Goal: Transaction & Acquisition: Purchase product/service

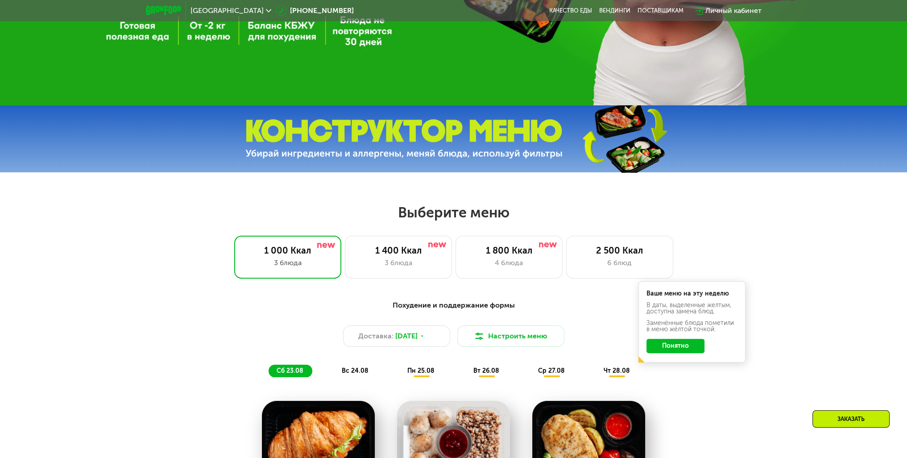
scroll to position [379, 0]
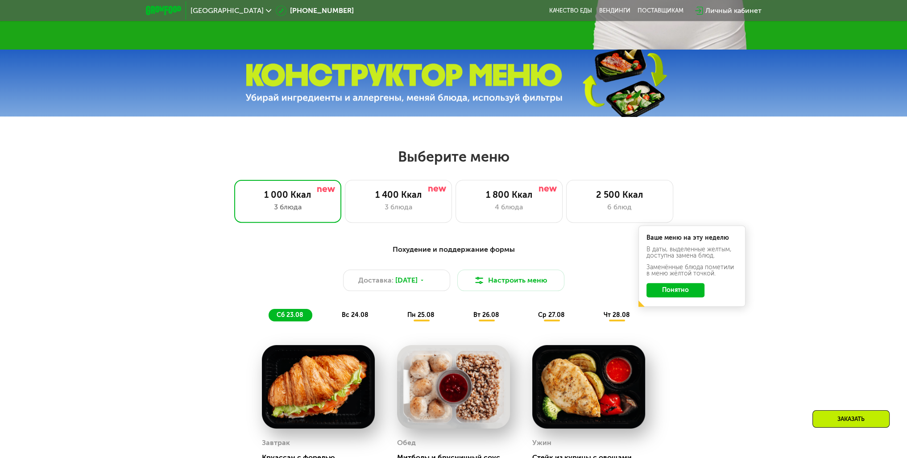
click at [695, 290] on button "Понятно" at bounding box center [675, 290] width 58 height 14
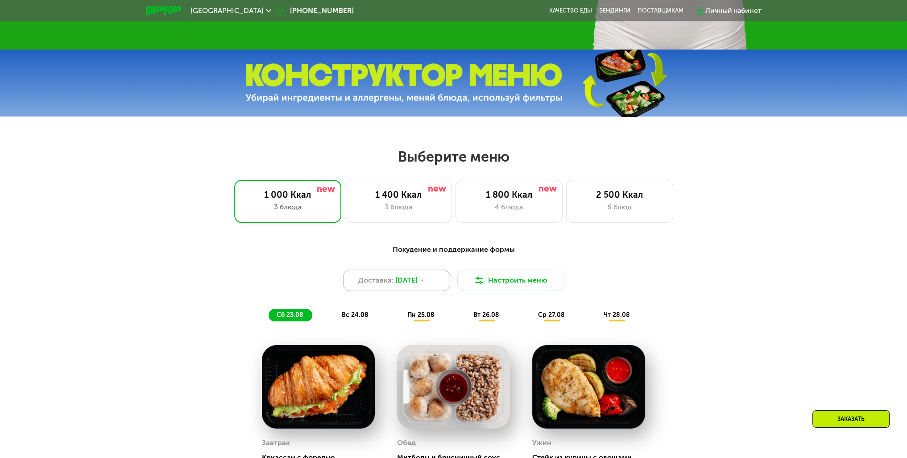
click at [417, 285] on span "22 авг, пт" at bounding box center [406, 280] width 22 height 11
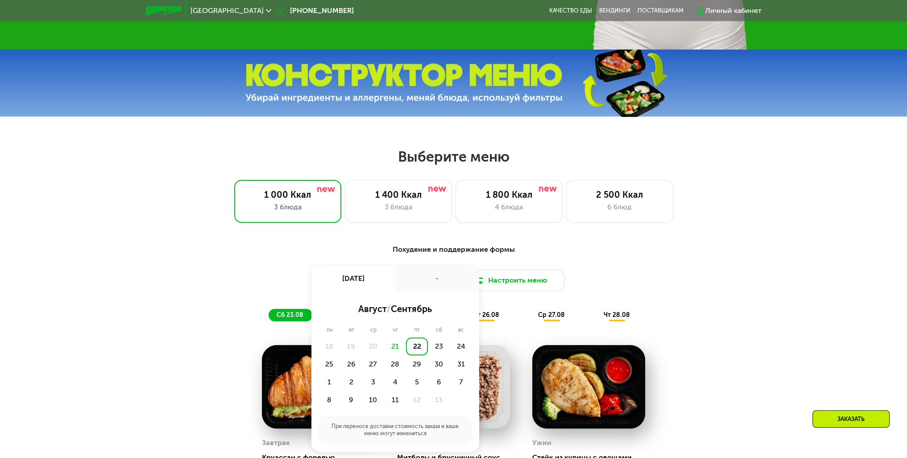
click at [770, 350] on div "Похудение и поддержание формы Доставка: 22 авг, пт 22 авг, пт - август / сентяб…" at bounding box center [453, 431] width 907 height 400
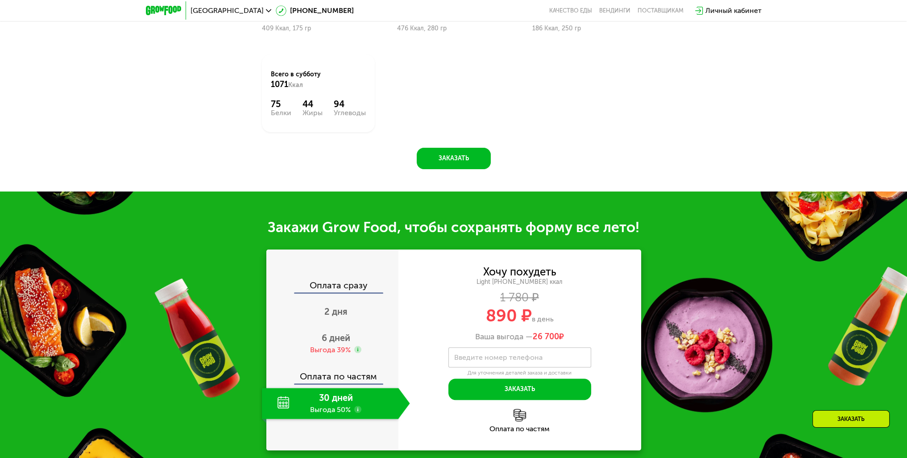
scroll to position [825, 0]
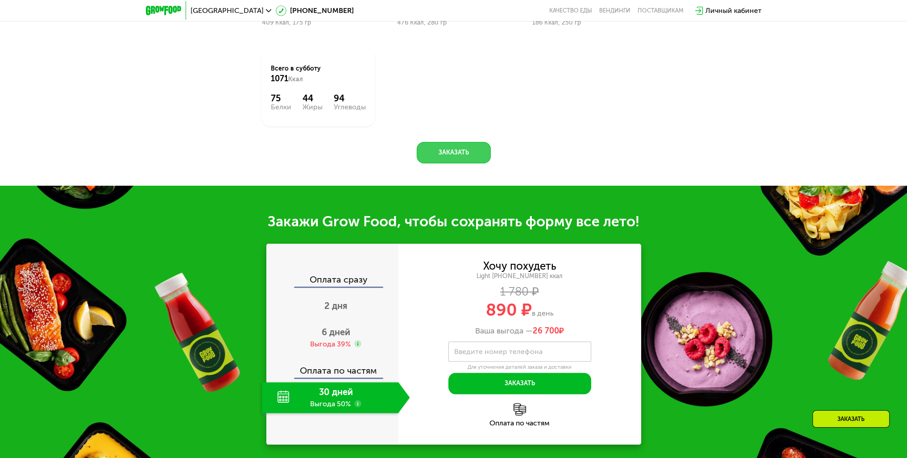
click at [461, 154] on button "Заказать" at bounding box center [454, 152] width 74 height 21
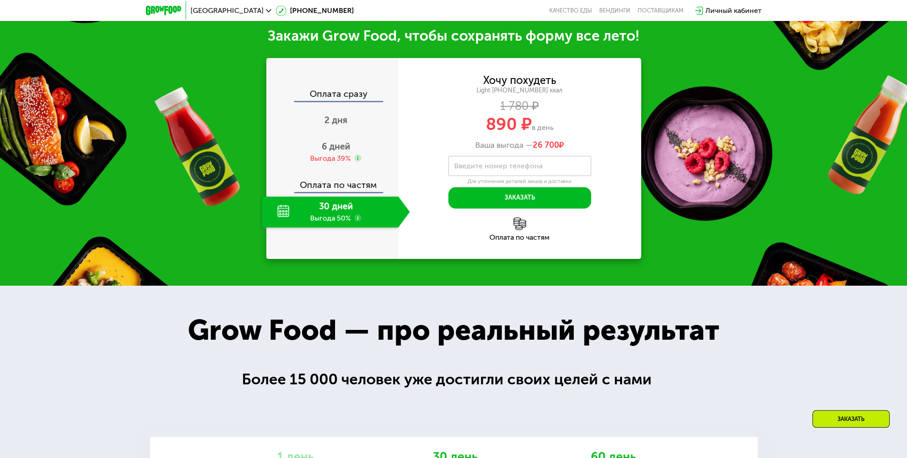
scroll to position [1013, 0]
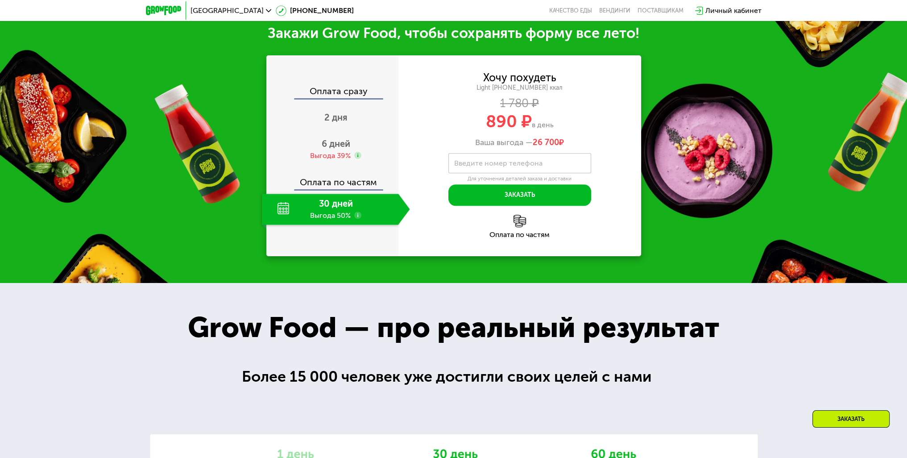
click at [366, 220] on div "30 дней Выгода 50%" at bounding box center [330, 209] width 136 height 31
click at [359, 219] on use at bounding box center [357, 214] width 7 height 7
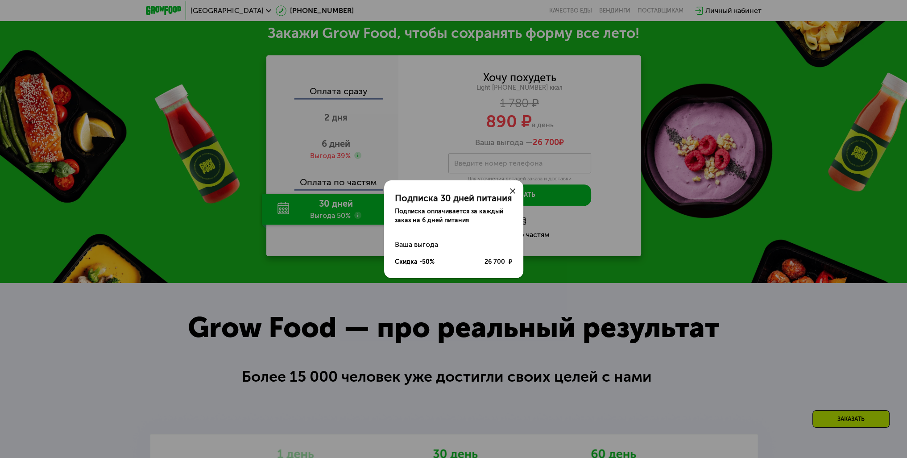
click at [344, 173] on div "Подписка 30 дней питания Подписка оплачивается за каждый заказ на 6 дней питани…" at bounding box center [453, 229] width 907 height 458
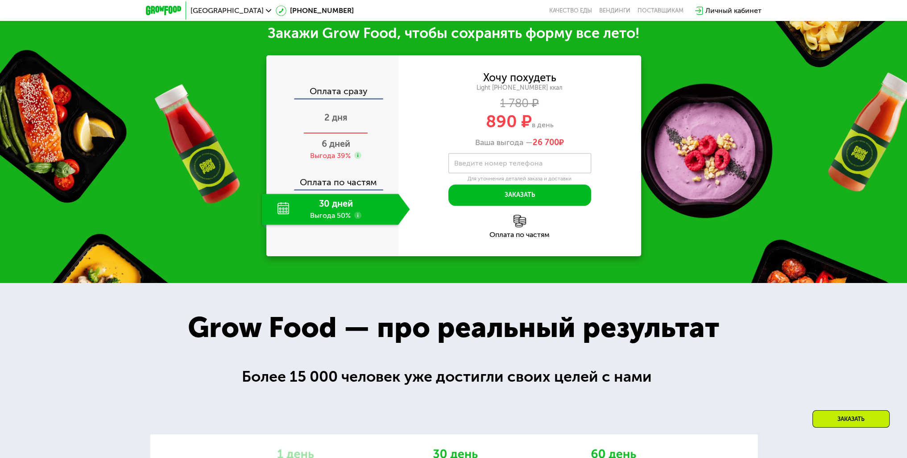
click at [343, 119] on span "2 дня" at bounding box center [335, 117] width 23 height 11
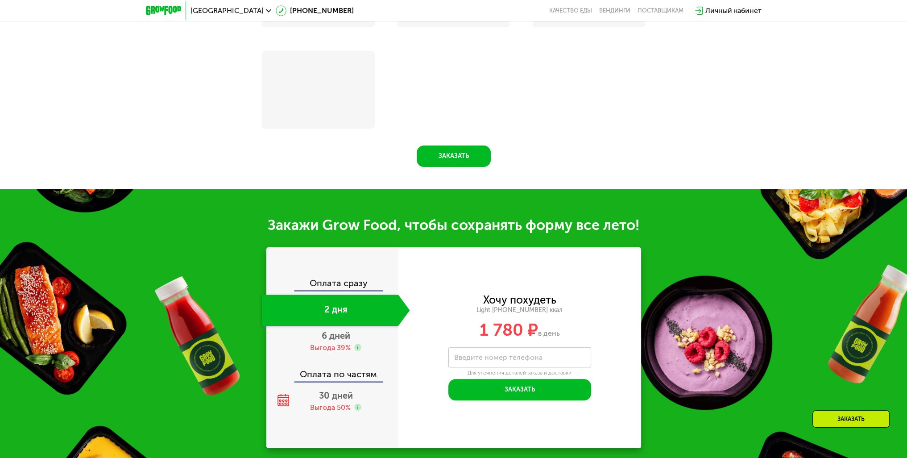
scroll to position [1203, 0]
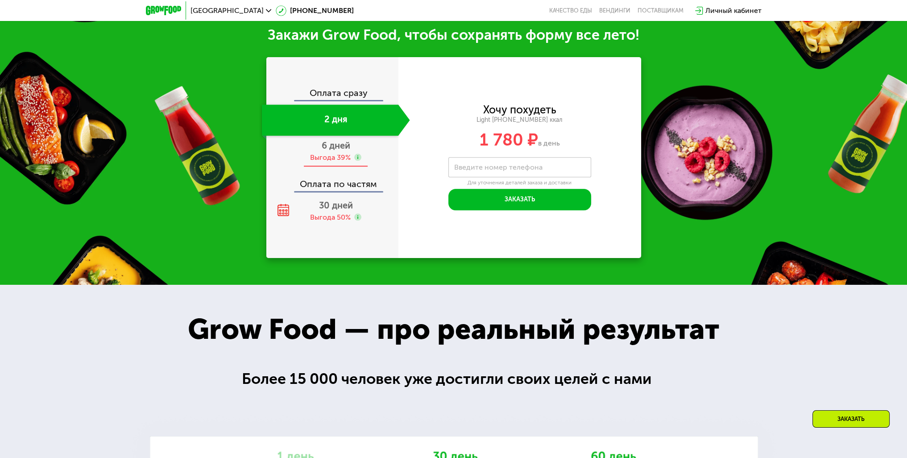
click at [342, 145] on span "6 дней" at bounding box center [336, 145] width 29 height 11
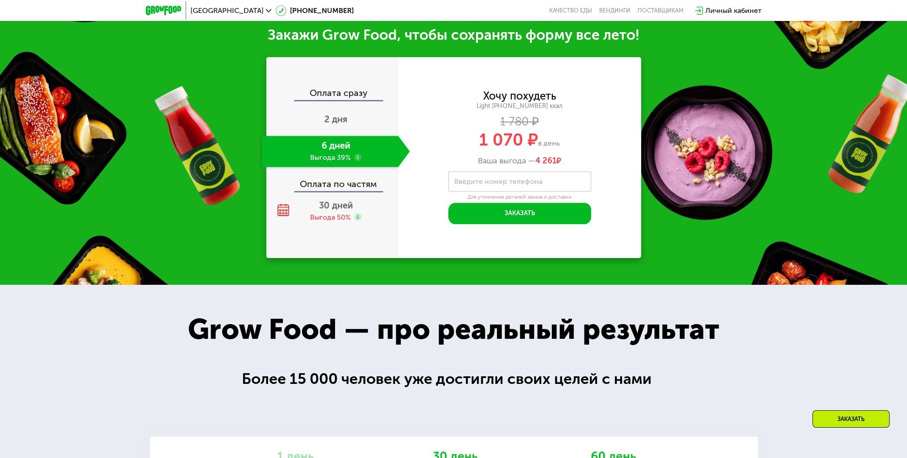
scroll to position [1013, 0]
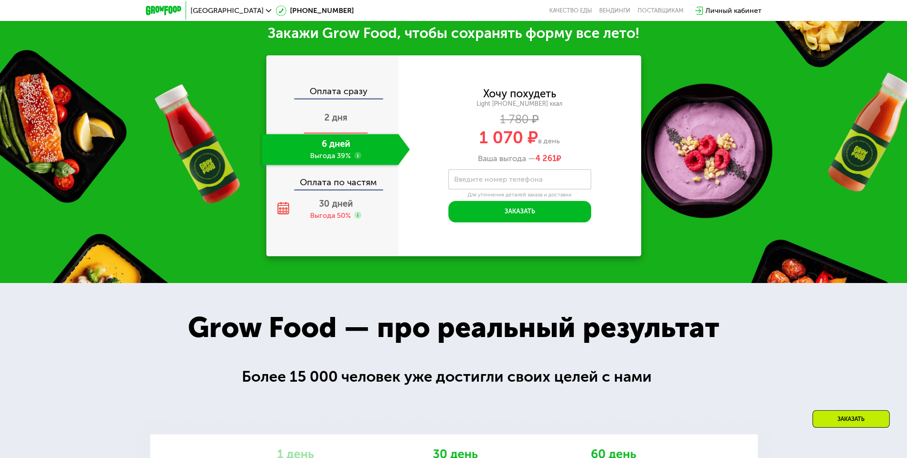
click at [339, 120] on span "2 дня" at bounding box center [335, 117] width 23 height 11
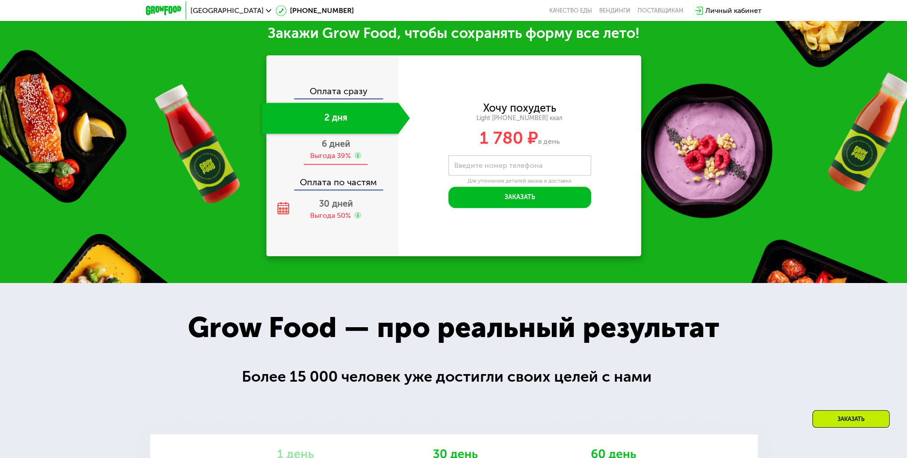
click at [339, 153] on div "6 дней Выгода 39%" at bounding box center [336, 149] width 148 height 31
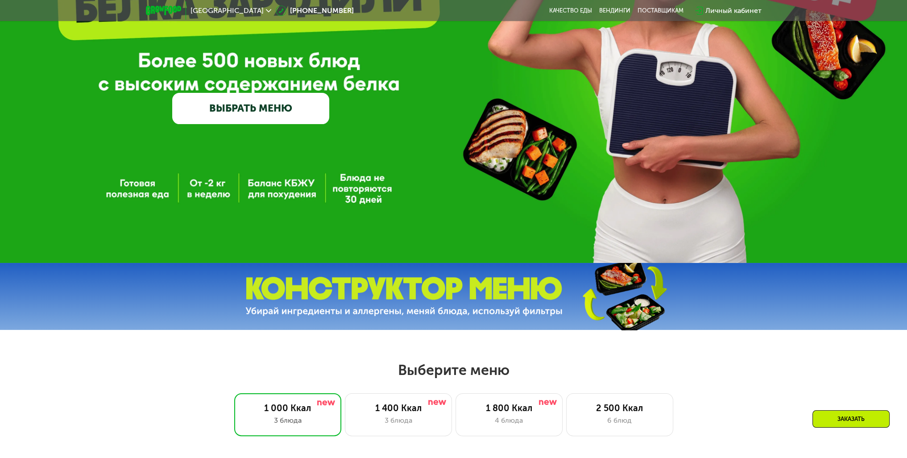
scroll to position [299, 0]
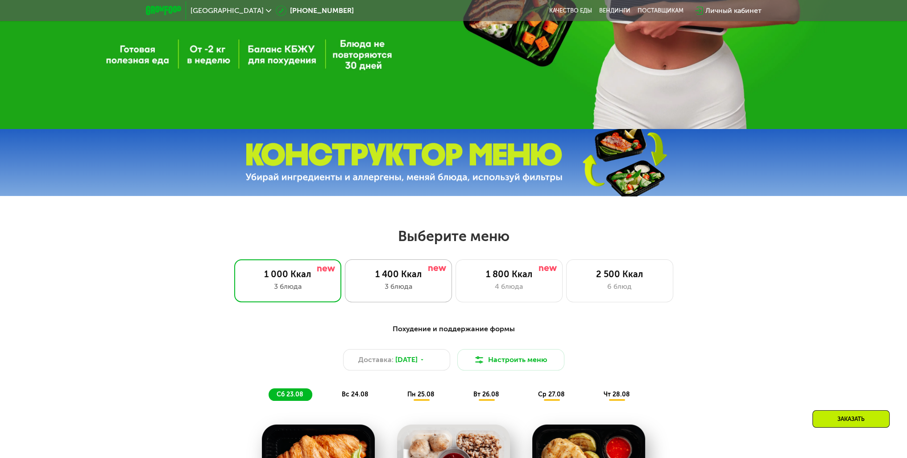
click at [398, 275] on div "1 400 Ккал" at bounding box center [398, 273] width 88 height 11
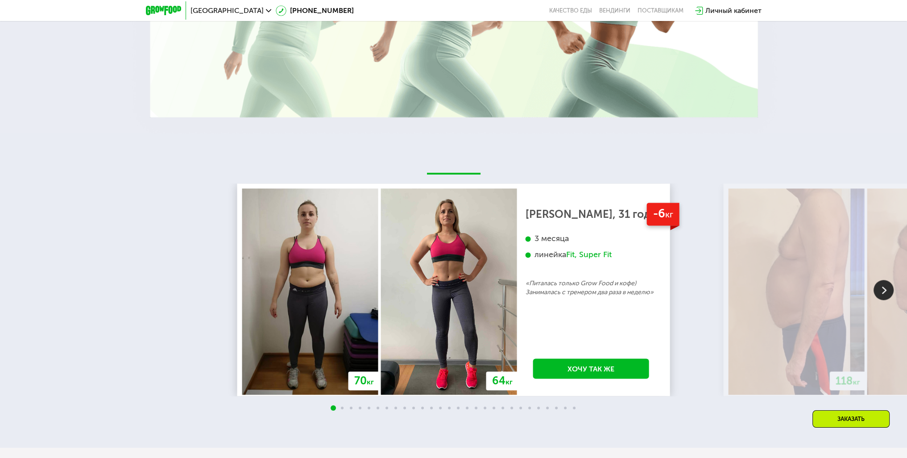
scroll to position [1682, 0]
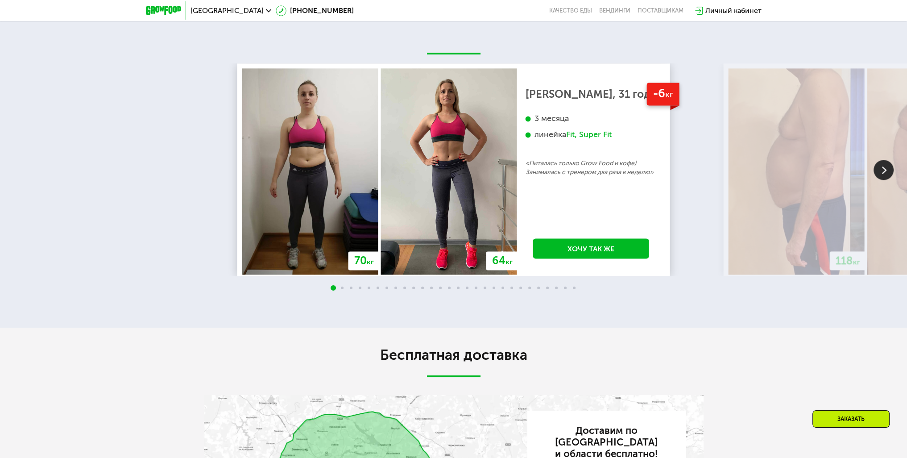
click at [879, 180] on img at bounding box center [883, 170] width 20 height 20
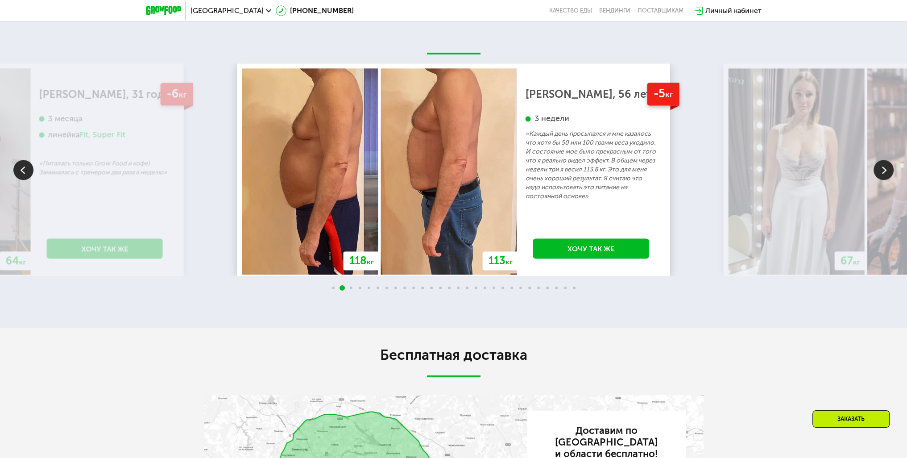
click at [879, 180] on img at bounding box center [883, 170] width 20 height 20
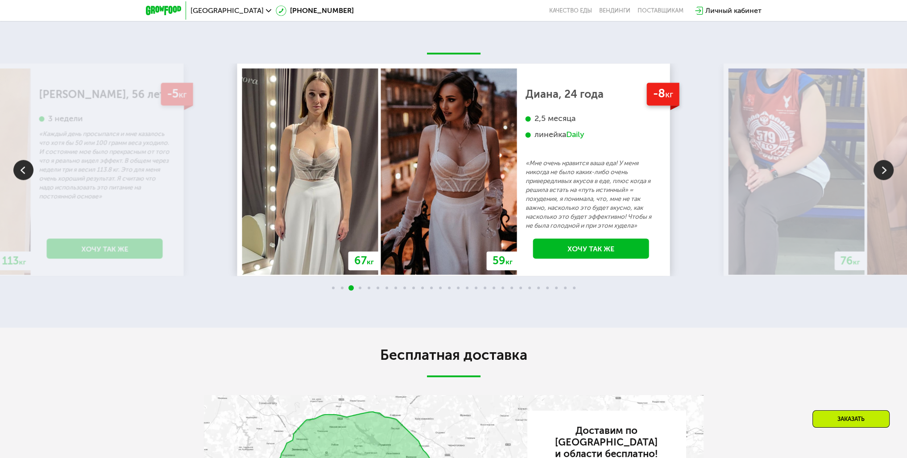
click at [879, 180] on img at bounding box center [883, 170] width 20 height 20
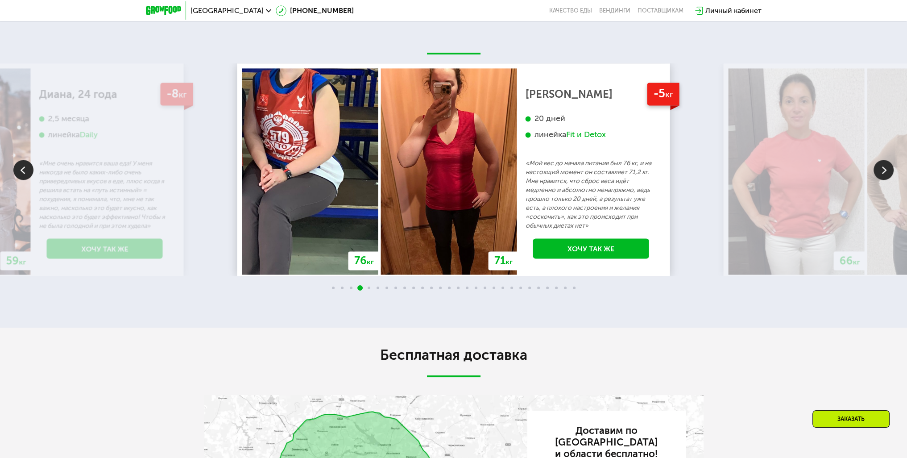
click at [879, 180] on img at bounding box center [883, 170] width 20 height 20
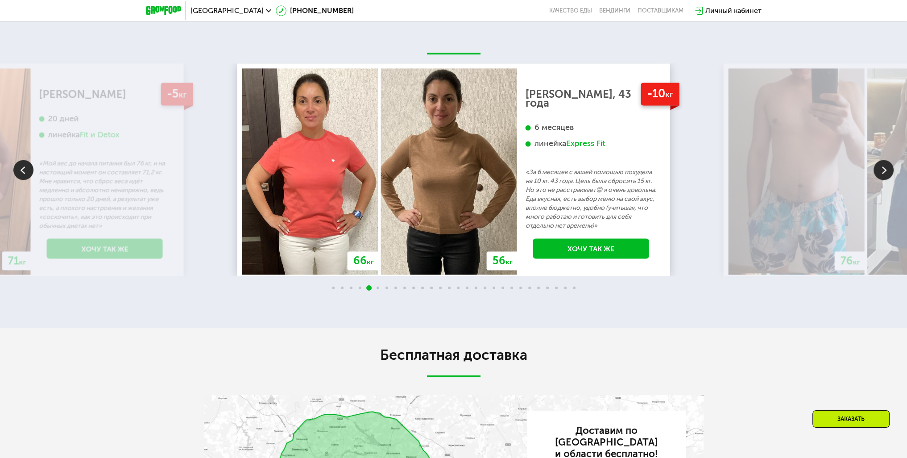
click at [879, 180] on img at bounding box center [883, 170] width 20 height 20
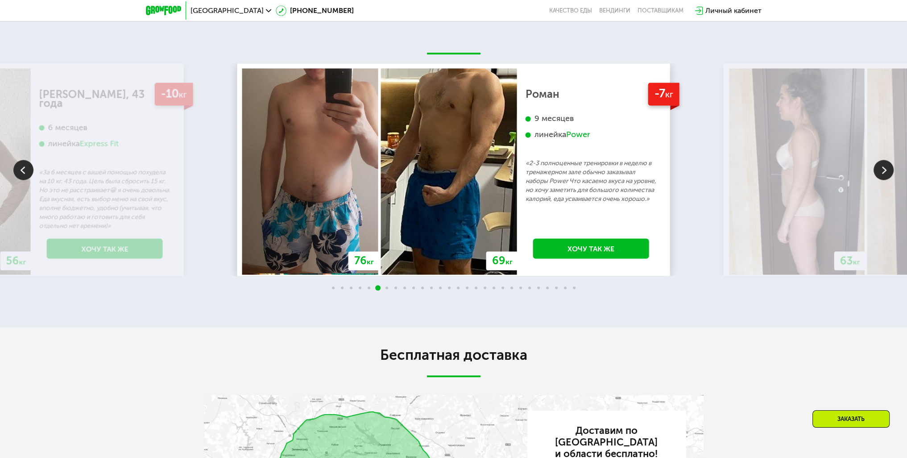
click at [879, 180] on img at bounding box center [883, 170] width 20 height 20
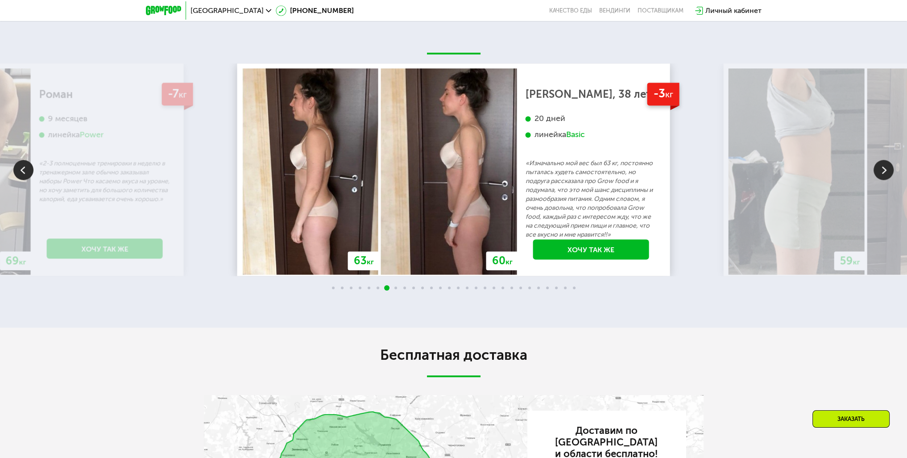
click at [879, 180] on img at bounding box center [883, 170] width 20 height 20
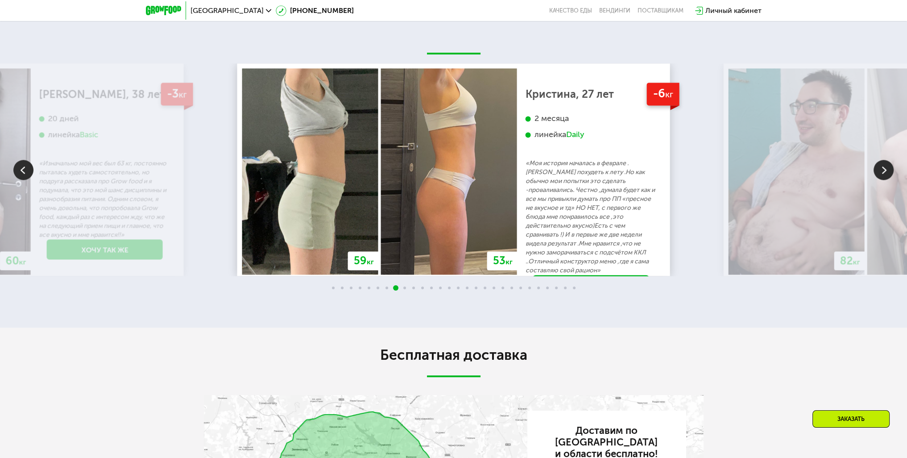
click at [879, 180] on img at bounding box center [883, 170] width 20 height 20
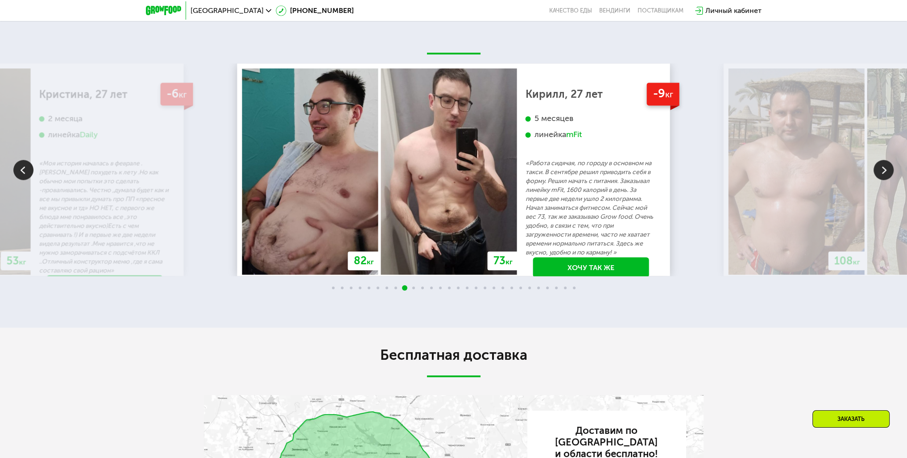
click at [879, 180] on img at bounding box center [883, 170] width 20 height 20
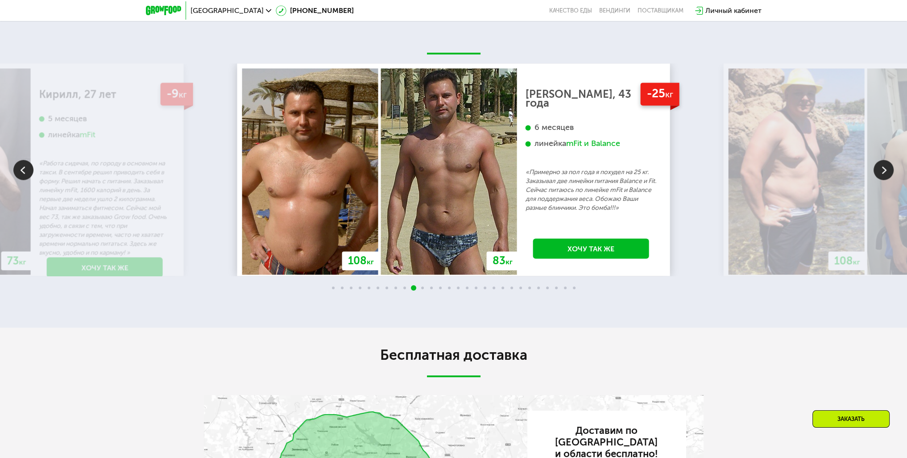
click at [879, 180] on img at bounding box center [883, 170] width 20 height 20
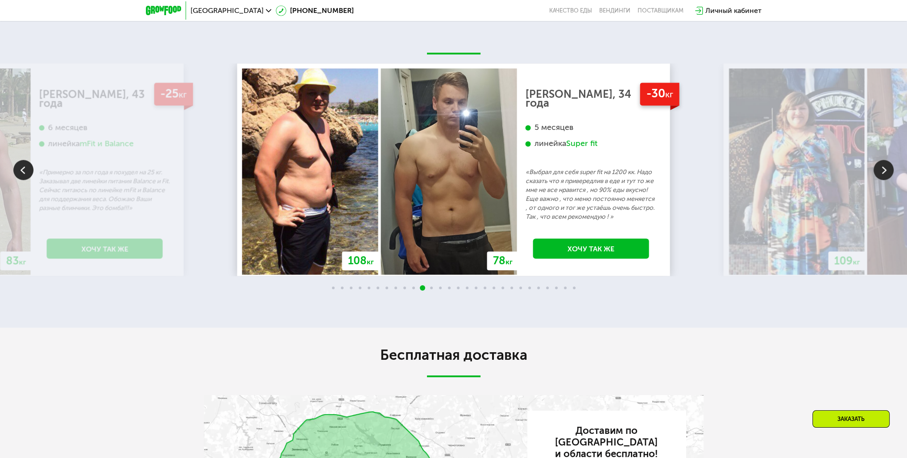
click at [879, 180] on img at bounding box center [883, 170] width 20 height 20
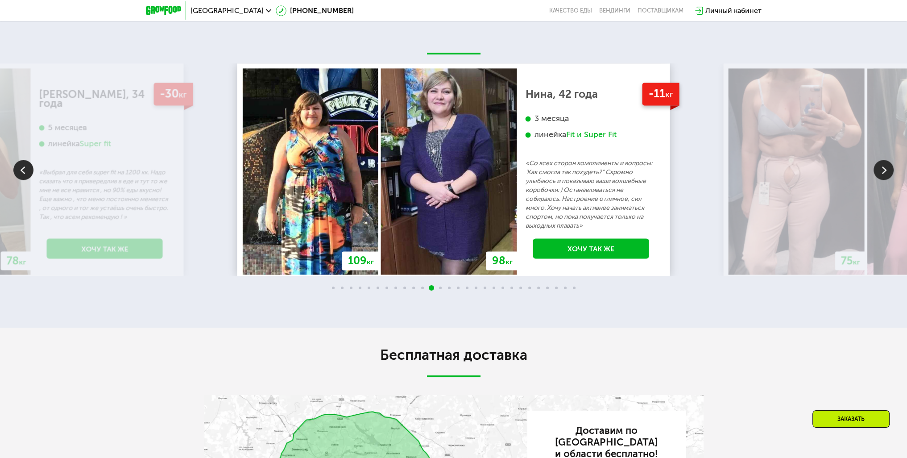
click at [879, 180] on img at bounding box center [883, 170] width 20 height 20
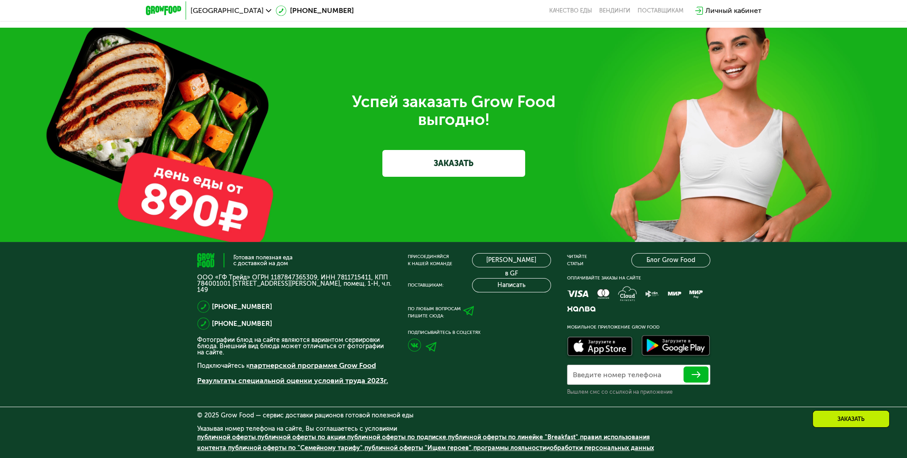
scroll to position [2767, 0]
click at [433, 177] on link "ЗАКАЗАТЬ" at bounding box center [453, 163] width 143 height 27
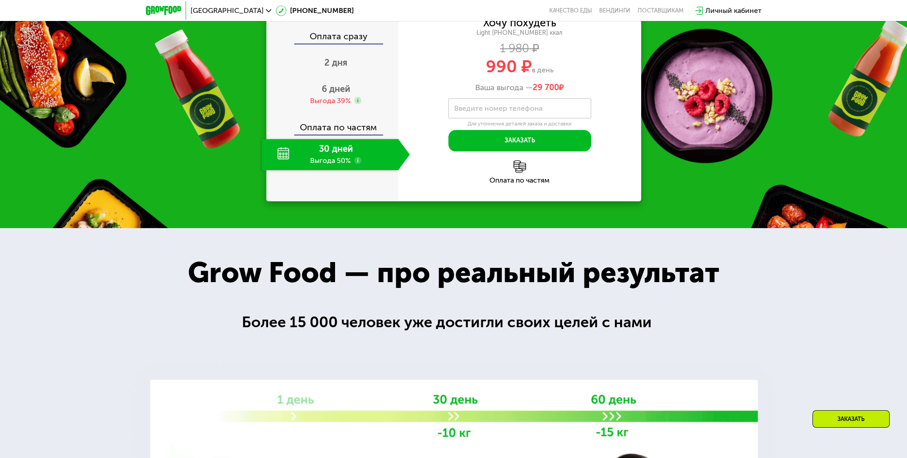
scroll to position [992, 0]
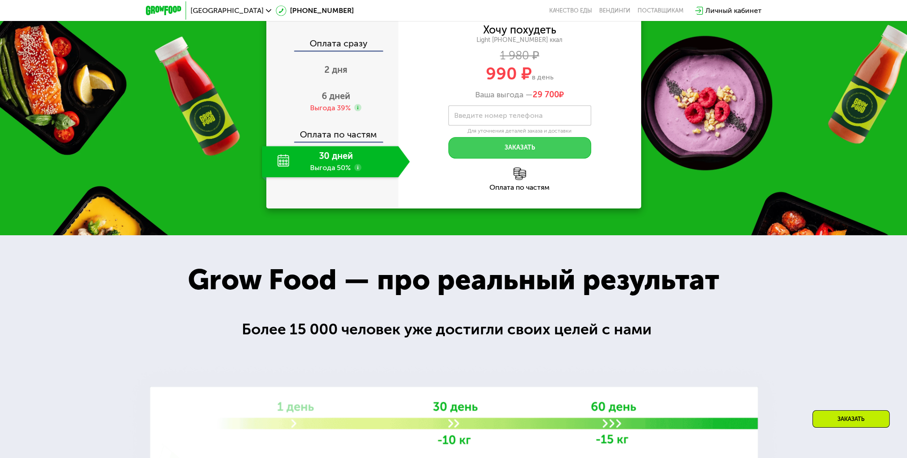
click at [520, 158] on button "Заказать" at bounding box center [519, 147] width 143 height 21
click at [518, 125] on input "Введите номер телефона" at bounding box center [519, 115] width 143 height 20
click at [376, 86] on div "2 дня" at bounding box center [336, 70] width 148 height 31
